Goal: Check status

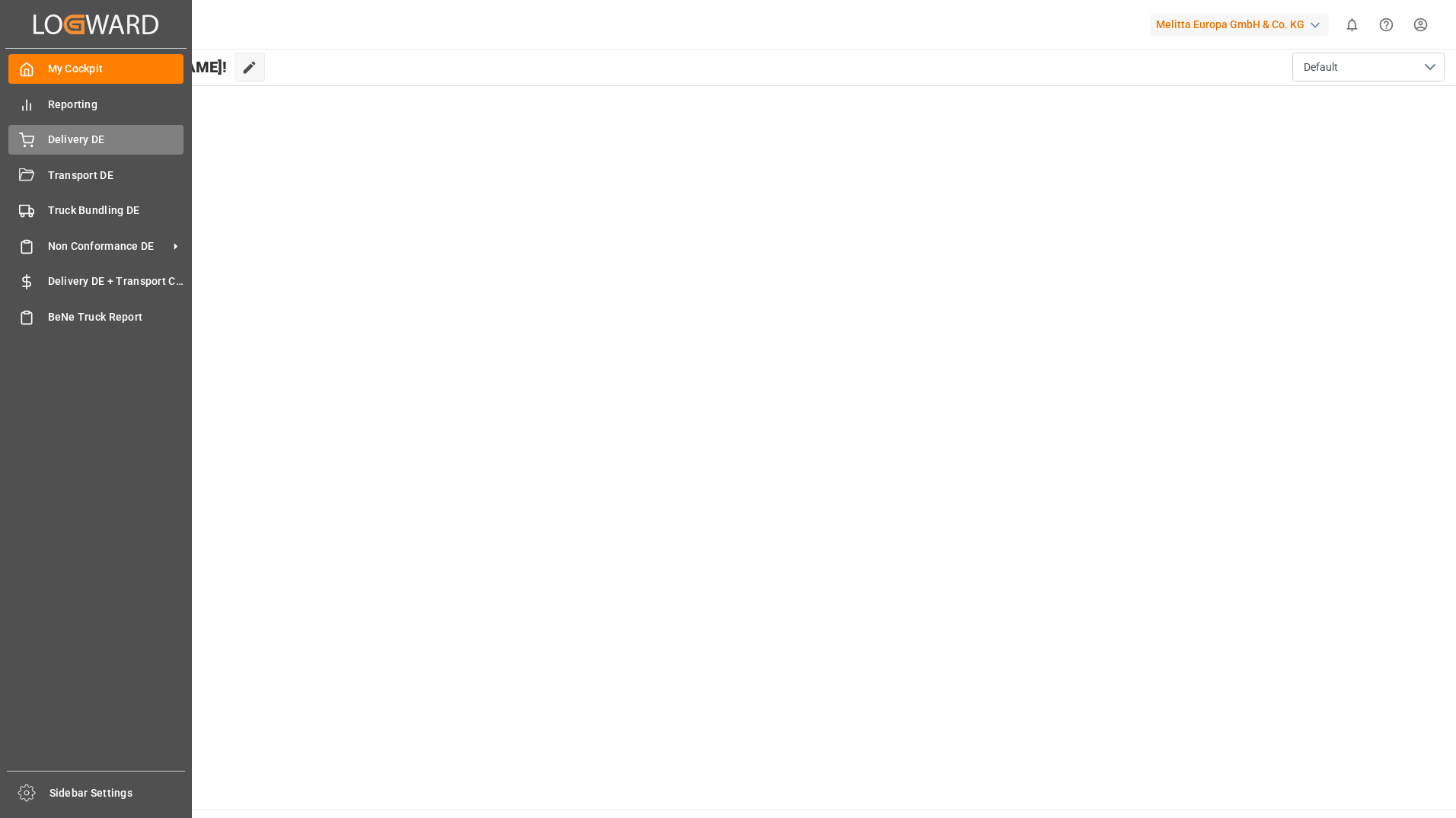
click at [67, 149] on div "Delivery DE Delivery DE" at bounding box center [96, 139] width 175 height 30
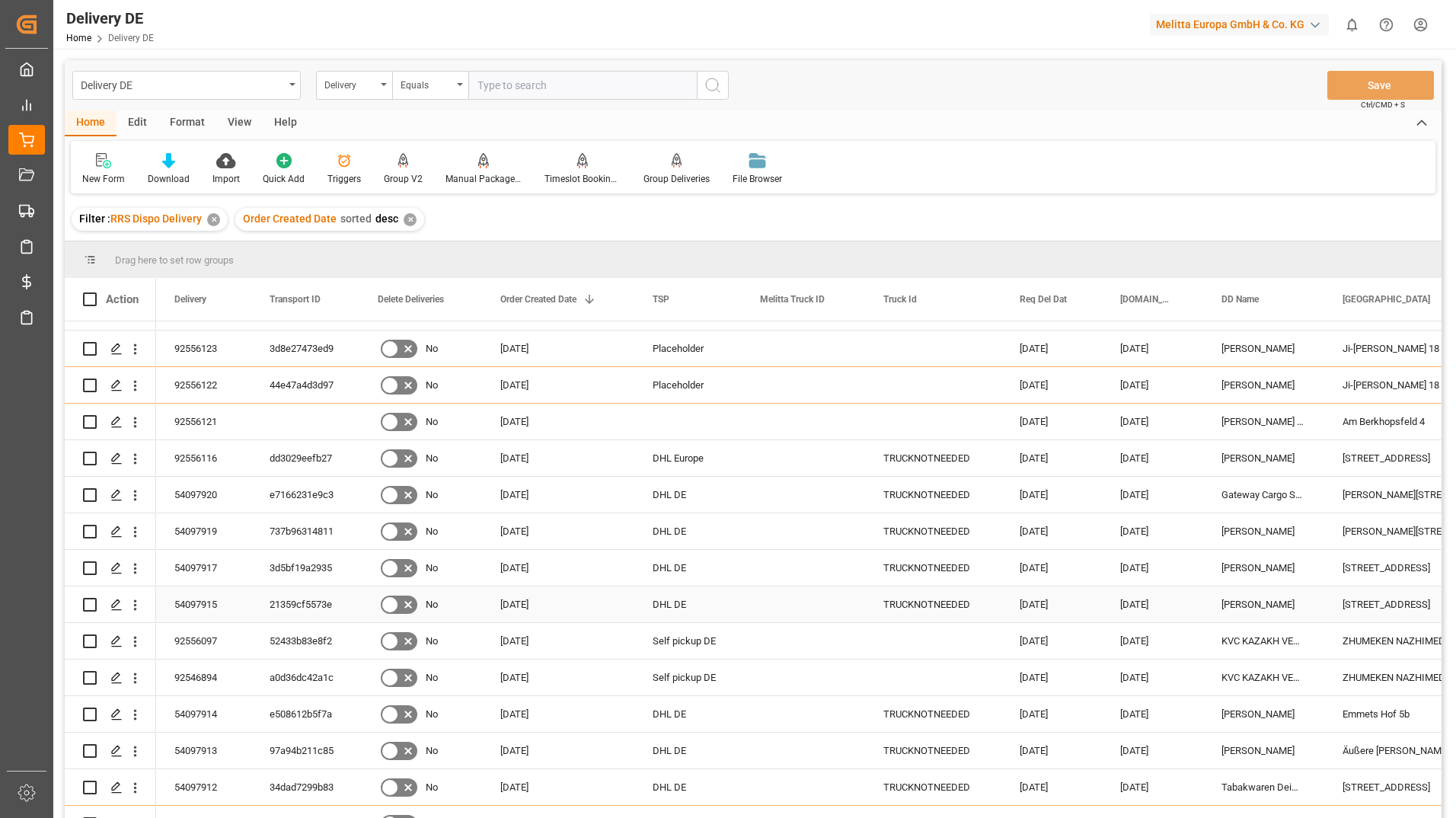
scroll to position [380, 0]
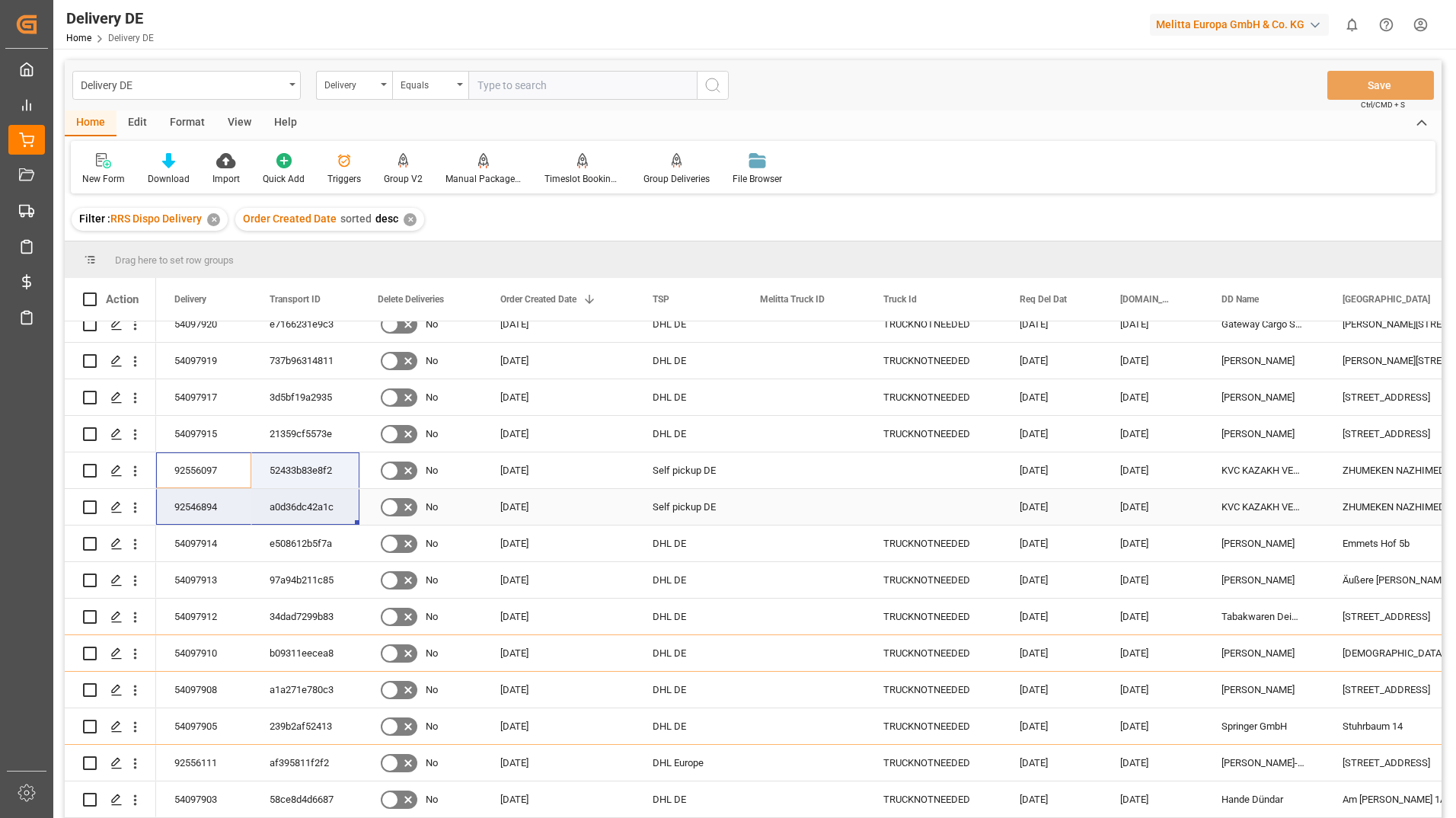
drag, startPoint x: 216, startPoint y: 466, endPoint x: 326, endPoint y: 511, distance: 118.8
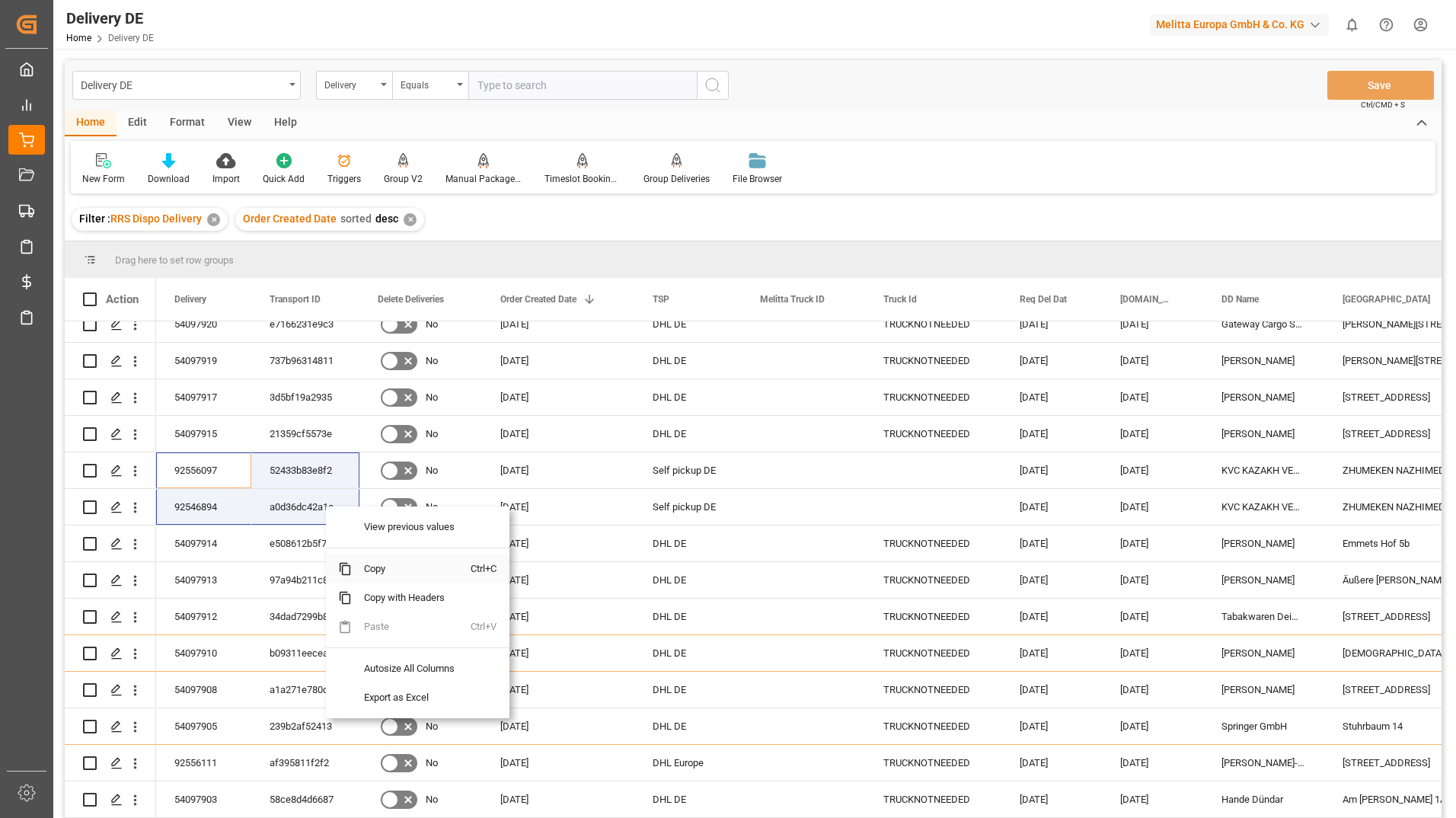
click at [374, 574] on span "Copy" at bounding box center [411, 569] width 119 height 29
